Goal: Task Accomplishment & Management: Complete application form

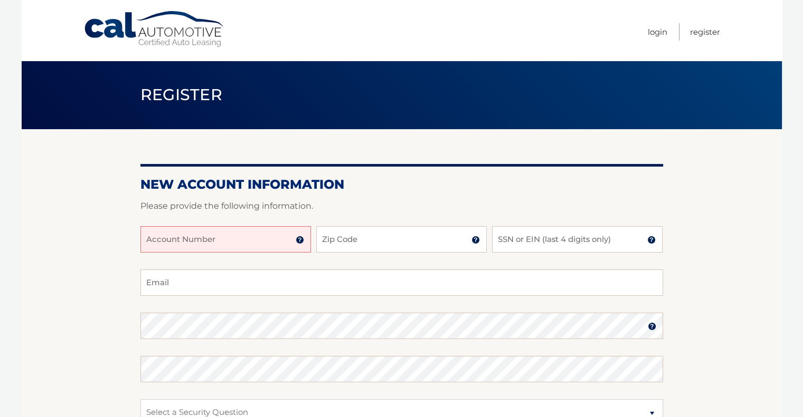
click at [188, 239] on input "Account Number" at bounding box center [225, 239] width 170 height 26
type input "44455978433"
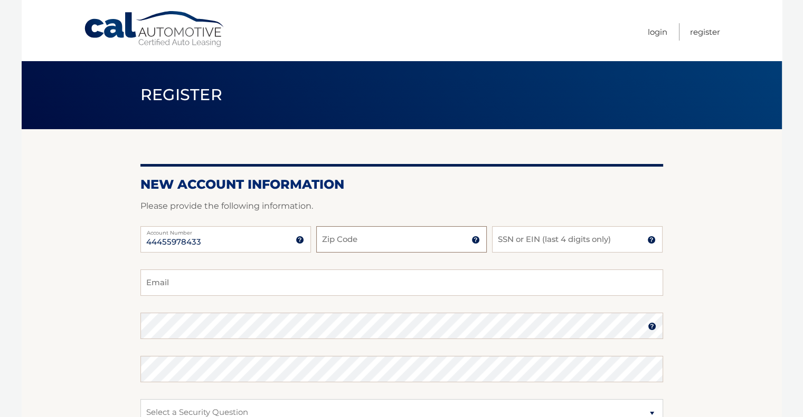
click at [367, 241] on input "Zip Code" at bounding box center [401, 239] width 170 height 26
type input "07652"
click at [528, 240] on input "SSN or EIN (last 4 digits only)" at bounding box center [577, 239] width 170 height 26
type input "8434"
click at [200, 291] on input "Email" at bounding box center [401, 283] width 523 height 26
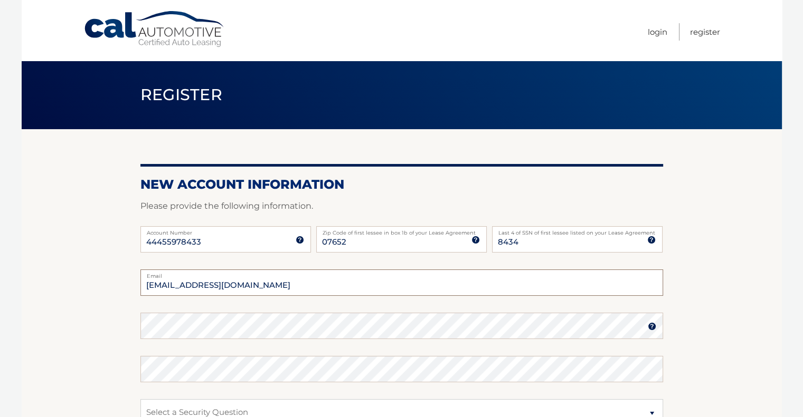
type input "joeandmalen@yahoo.com"
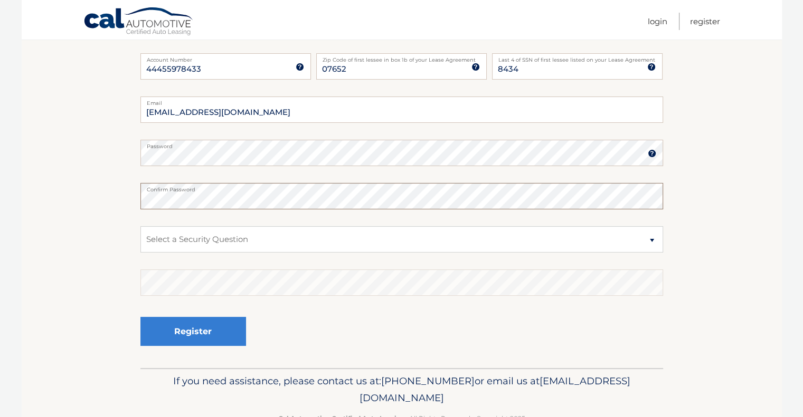
scroll to position [175, 0]
click at [225, 244] on select "Select a Security Question What was the name of your elementary school? What is…" at bounding box center [401, 238] width 523 height 26
select select "2"
click at [140, 225] on select "Select a Security Question What was the name of your elementary school? What is…" at bounding box center [401, 238] width 523 height 26
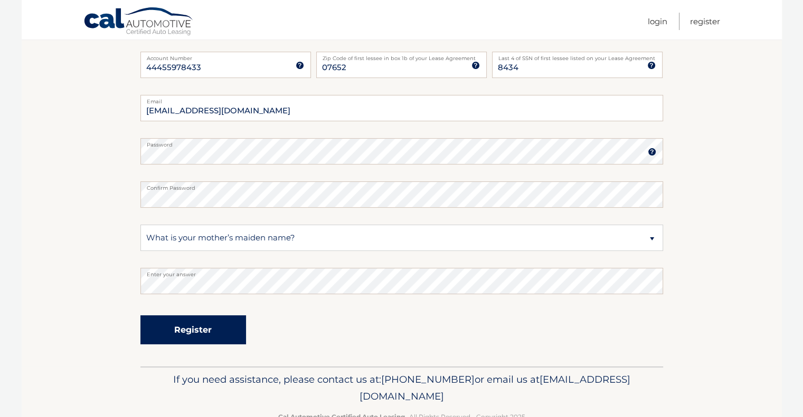
click at [190, 328] on button "Register" at bounding box center [193, 330] width 106 height 29
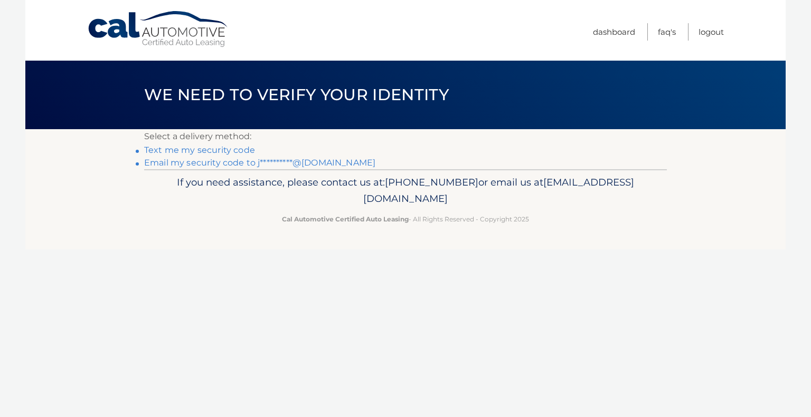
click at [183, 149] on link "Text me my security code" at bounding box center [199, 150] width 111 height 10
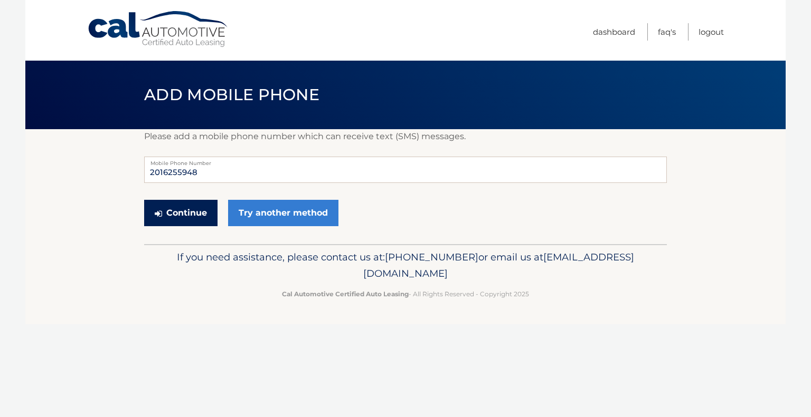
click at [183, 217] on button "Continue" at bounding box center [180, 213] width 73 height 26
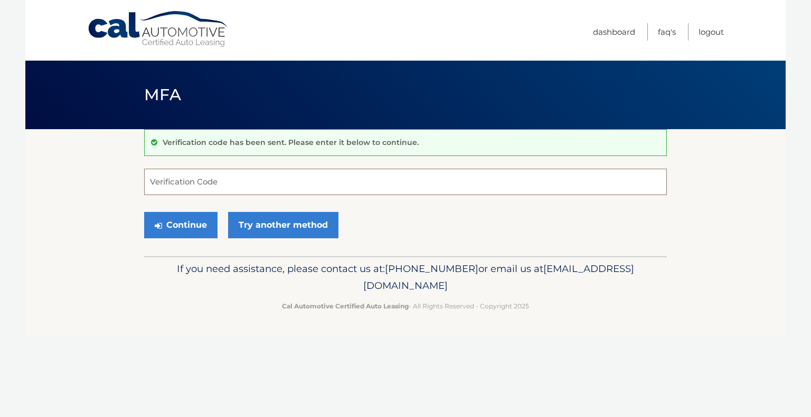
click at [213, 178] on input "Verification Code" at bounding box center [405, 182] width 523 height 26
type input "992819"
click at [178, 224] on button "Continue" at bounding box center [180, 225] width 73 height 26
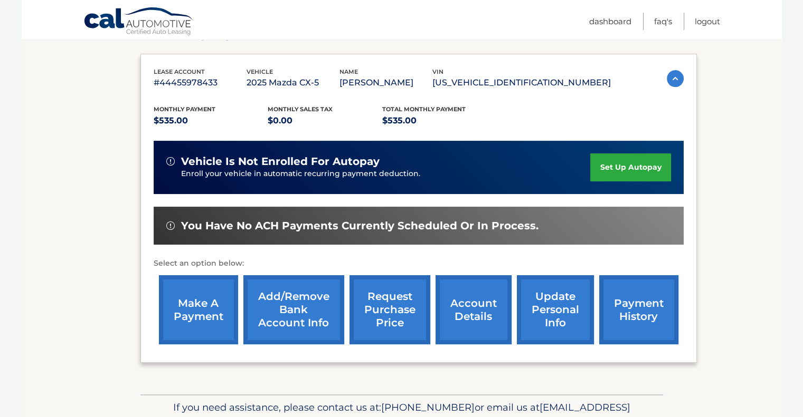
scroll to position [169, 0]
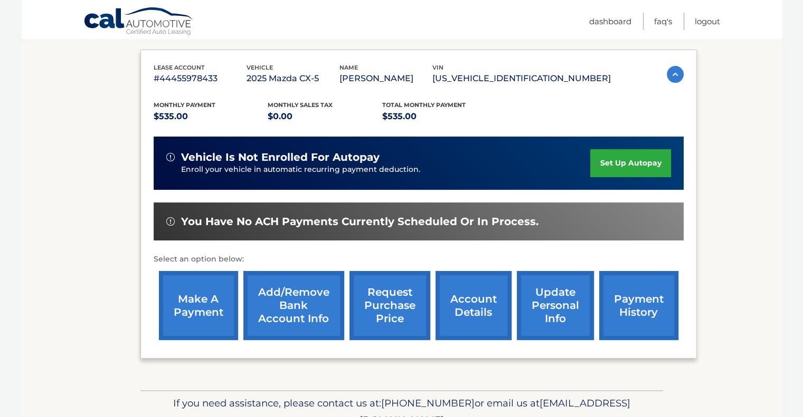
click at [306, 298] on link "Add/Remove bank account info" at bounding box center [293, 305] width 101 height 69
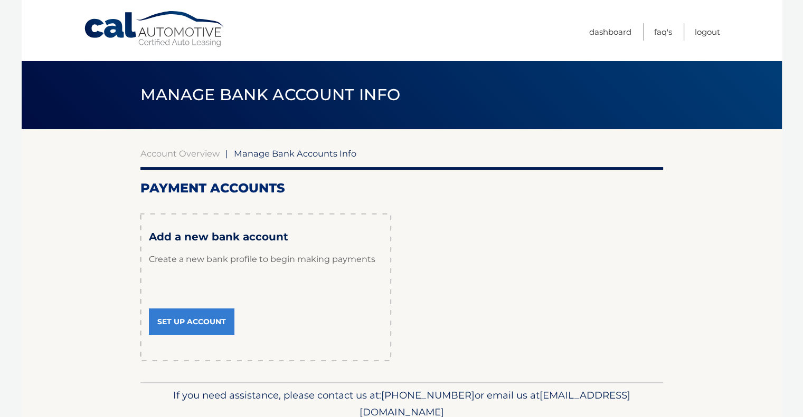
click at [192, 322] on link "Set Up Account" at bounding box center [192, 322] width 86 height 26
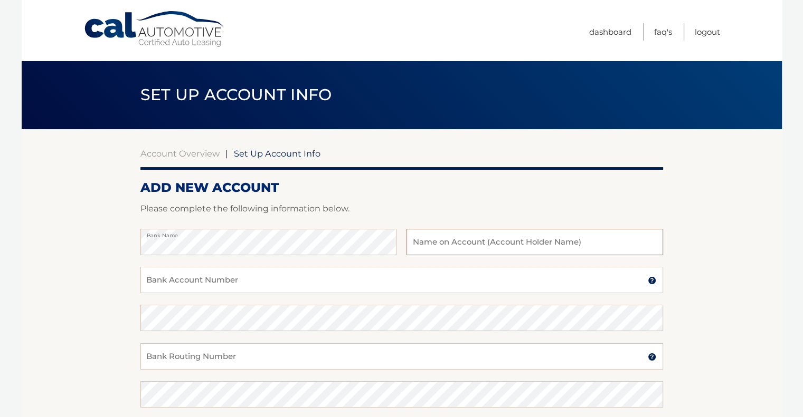
click at [477, 244] on input "text" at bounding box center [534, 242] width 256 height 26
type input "[PERSON_NAME]"
click at [179, 276] on input "Bank Account Number" at bounding box center [401, 280] width 523 height 26
type input "1010165650850"
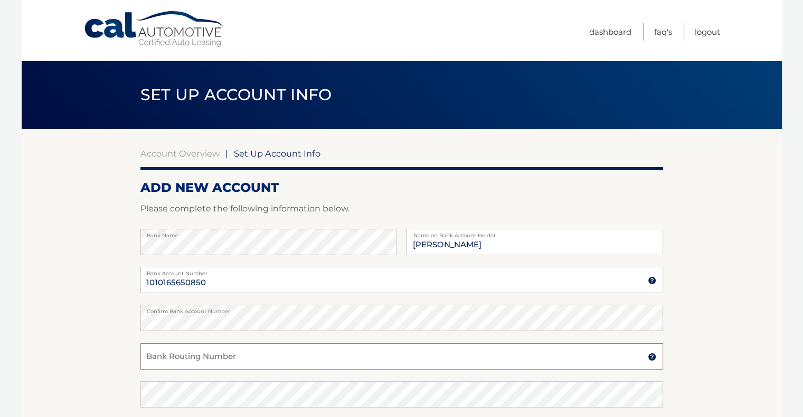
click at [236, 354] on input "Bank Routing Number" at bounding box center [401, 357] width 523 height 26
type input "063107513"
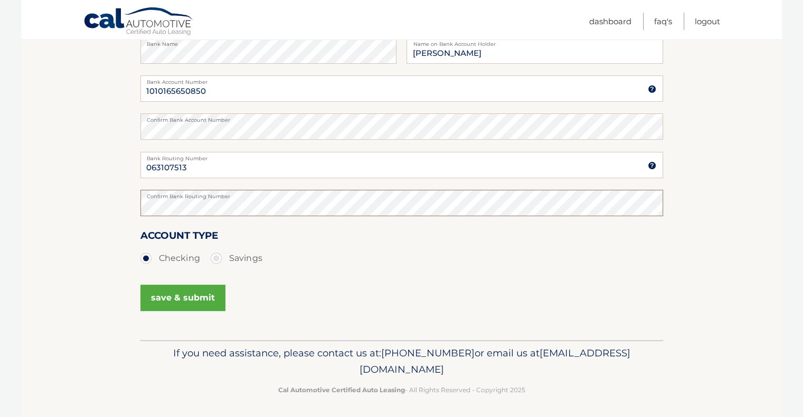
scroll to position [194, 0]
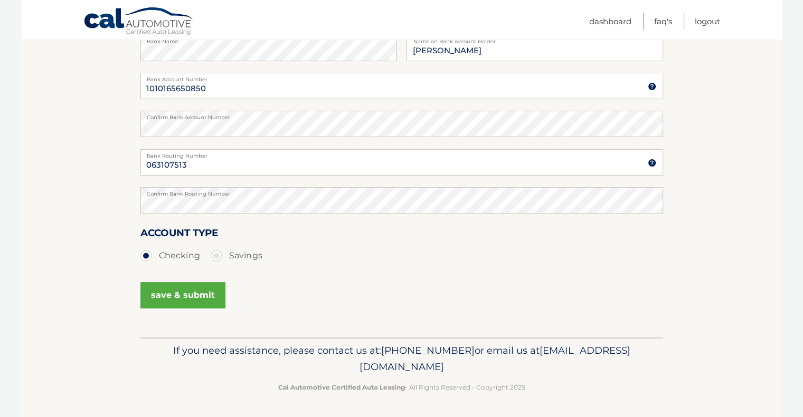
click at [168, 291] on button "save & submit" at bounding box center [182, 295] width 85 height 26
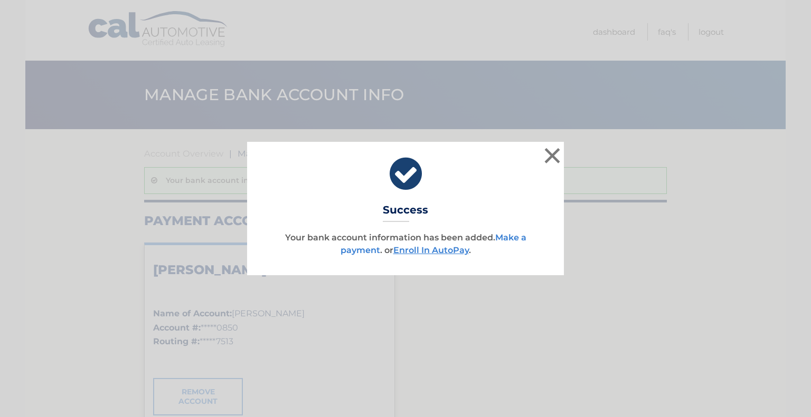
click at [516, 238] on link "Make a payment" at bounding box center [433, 244] width 186 height 23
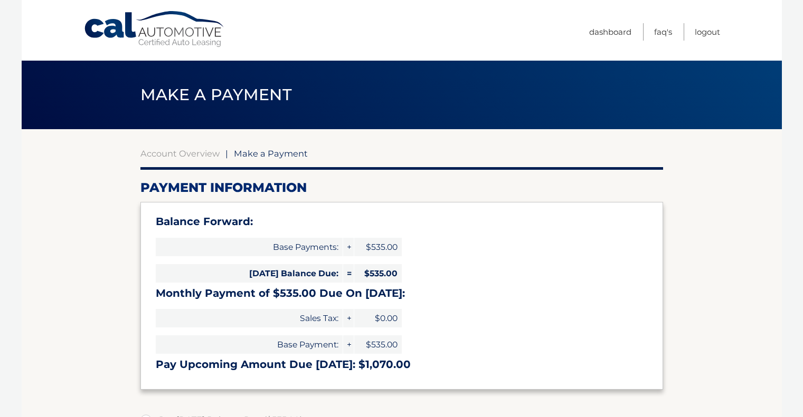
select select "ZDQyNmY1MDktZjkyZi00NDY4LTlhODQtNTNkNmQxZTZhZWRl"
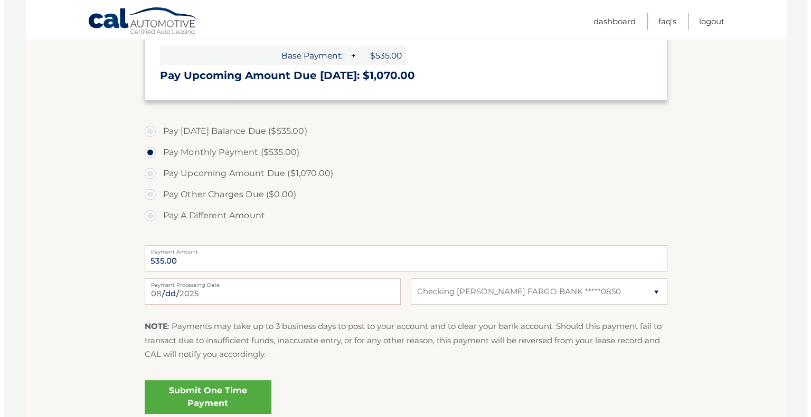
scroll to position [296, 0]
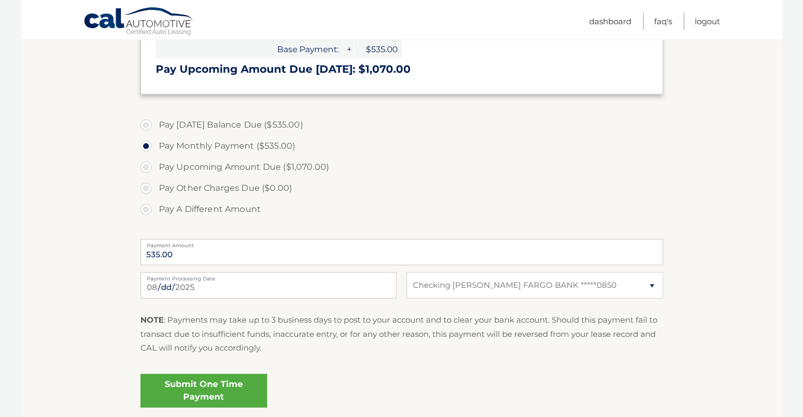
click at [191, 388] on link "Submit One Time Payment" at bounding box center [203, 391] width 127 height 34
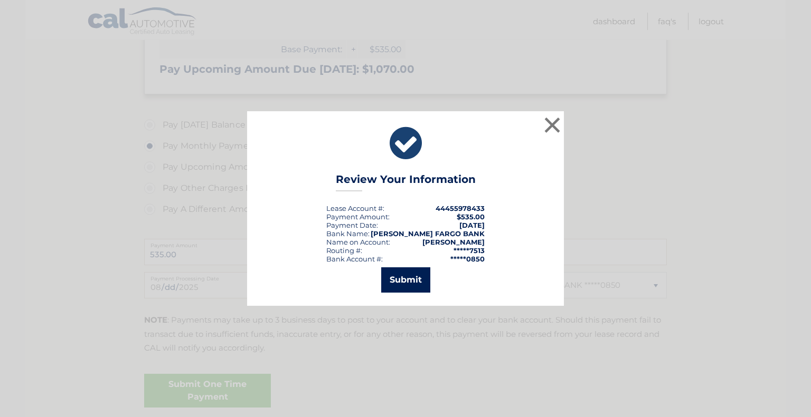
click at [395, 280] on button "Submit" at bounding box center [405, 280] width 49 height 25
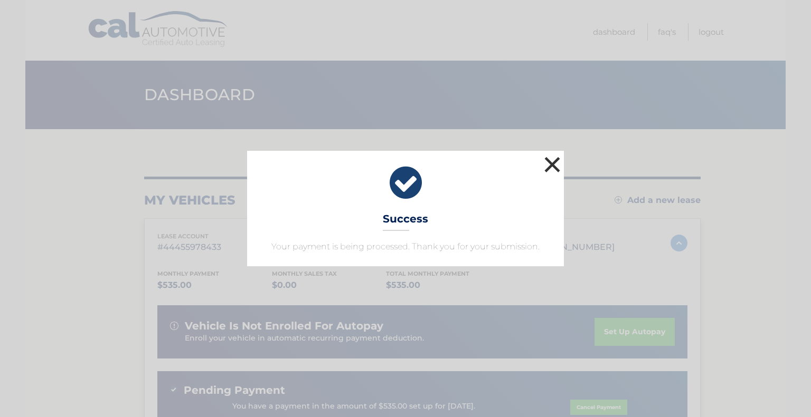
click at [553, 170] on button "×" at bounding box center [552, 164] width 21 height 21
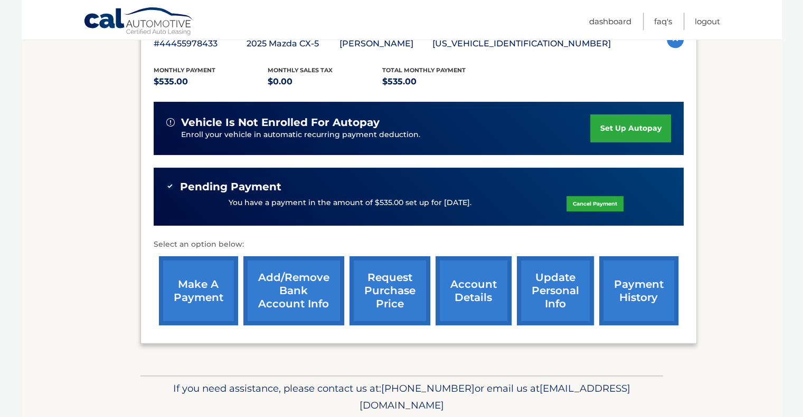
scroll to position [241, 0]
